Goal: Information Seeking & Learning: Learn about a topic

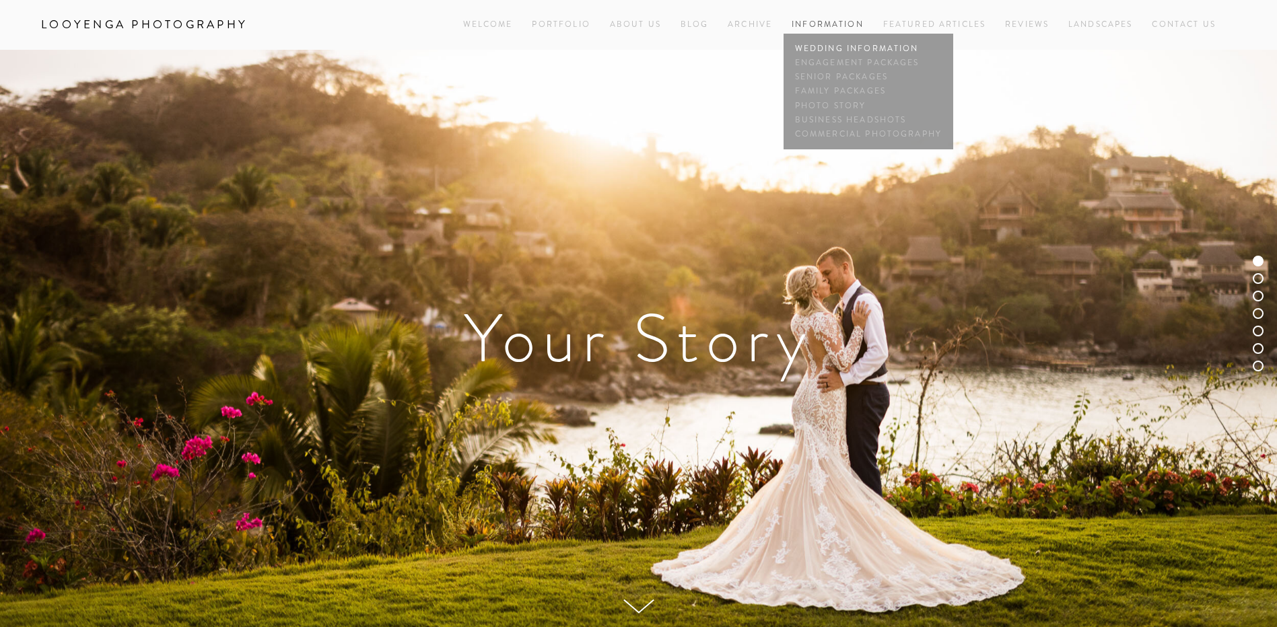
click at [835, 48] on link "Wedding Information" at bounding box center [867, 49] width 153 height 14
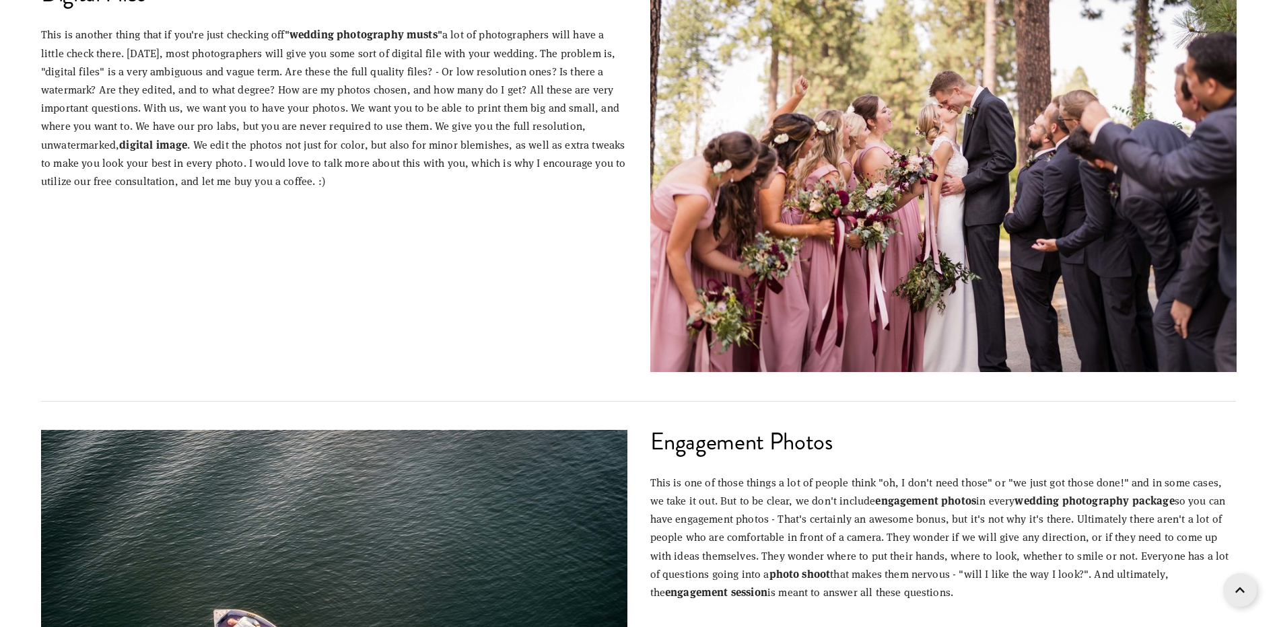
scroll to position [1413, 0]
